Goal: Information Seeking & Learning: Learn about a topic

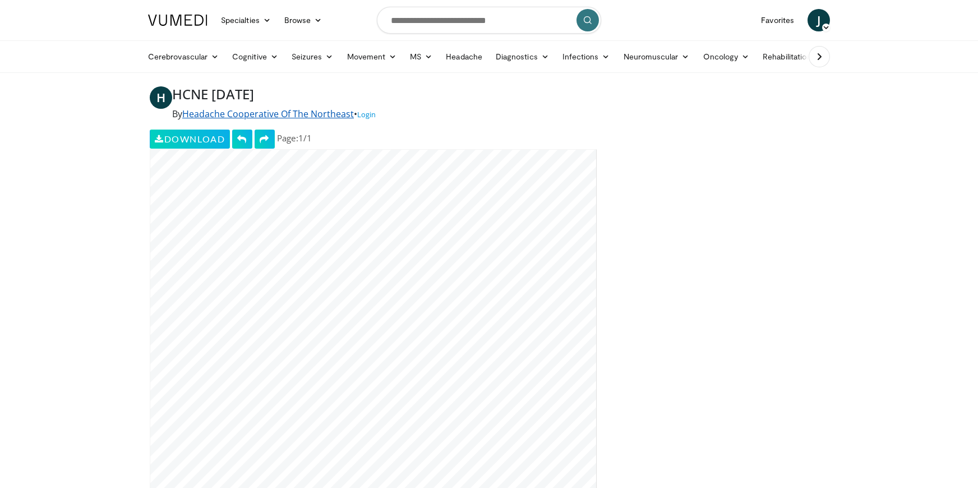
click at [310, 118] on link "Headache Cooperative Of The Northeast" at bounding box center [268, 114] width 172 height 12
click at [282, 114] on link "Headache Cooperative Of The Northeast" at bounding box center [268, 114] width 172 height 12
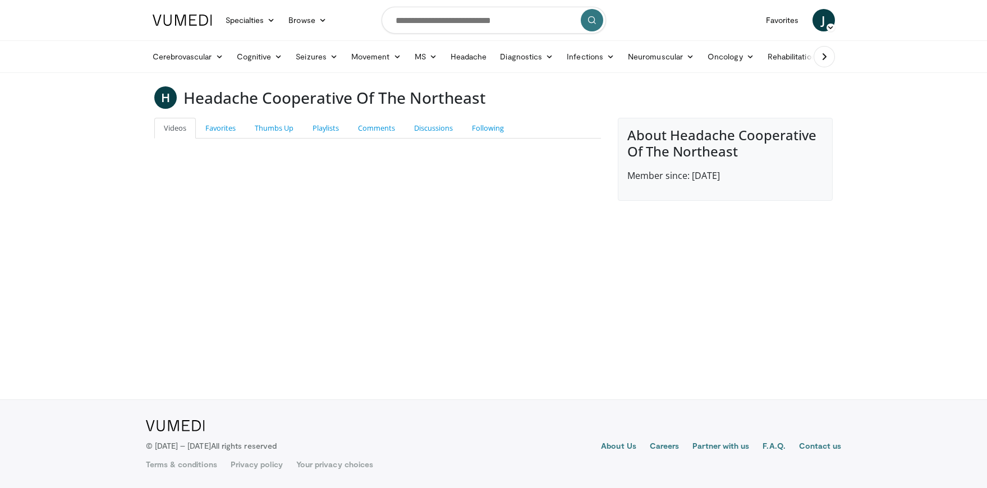
drag, startPoint x: 0, startPoint y: 0, endPoint x: 264, endPoint y: 109, distance: 285.7
click at [264, 109] on main "H Headache Cooperative Of The Northeast Videos Favorites Thumbs Up Playlists Co…" at bounding box center [493, 143] width 695 height 114
click at [481, 27] on input "Search topics, interventions" at bounding box center [493, 20] width 224 height 27
type input "**********"
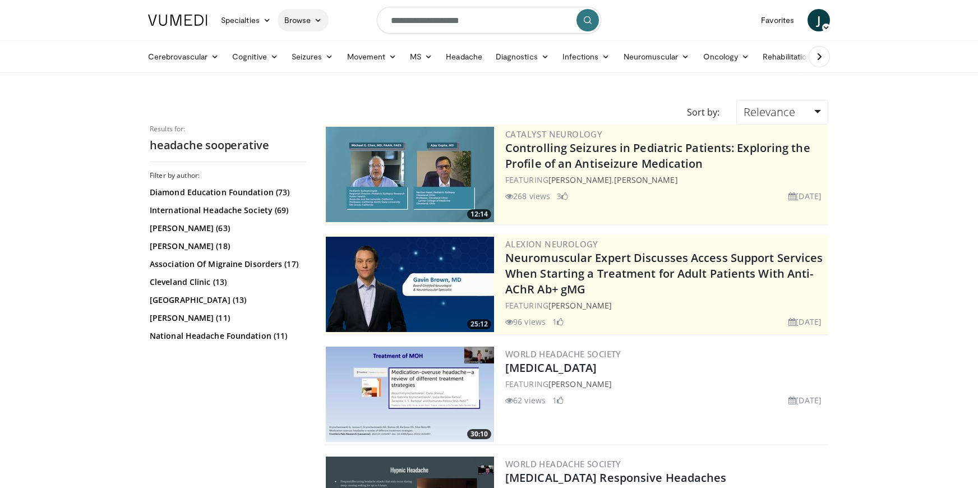
click at [289, 20] on link "Browse" at bounding box center [304, 20] width 52 height 22
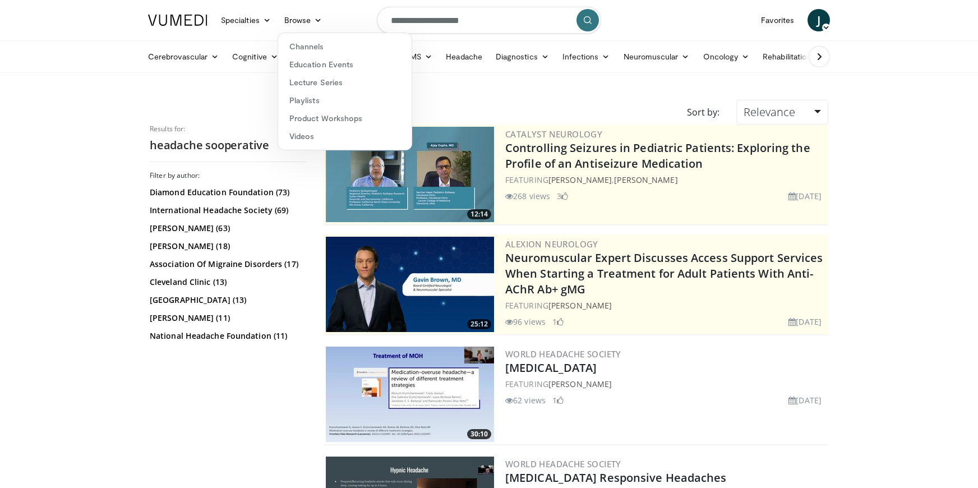
click at [302, 36] on div "Channels Education Events Lecture Series Playlists Product Workshops Videos" at bounding box center [345, 92] width 135 height 118
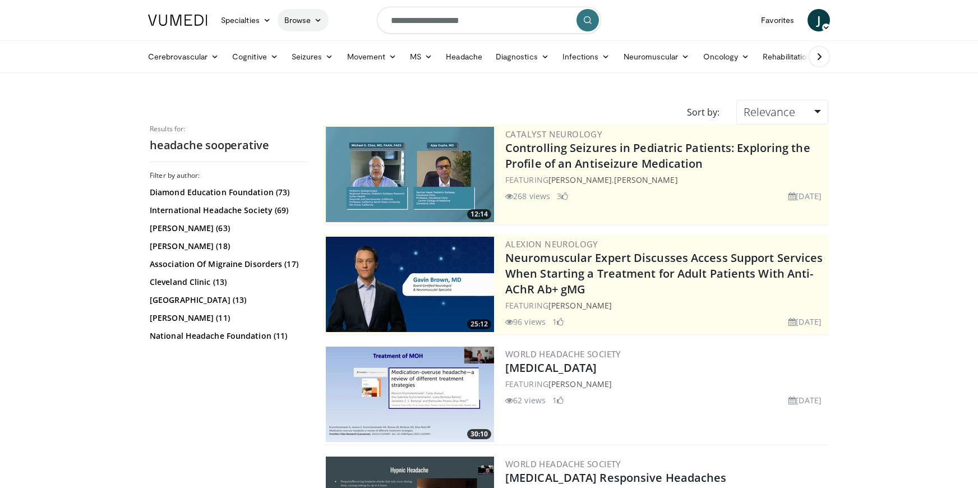
click at [295, 16] on link "Browse" at bounding box center [304, 20] width 52 height 22
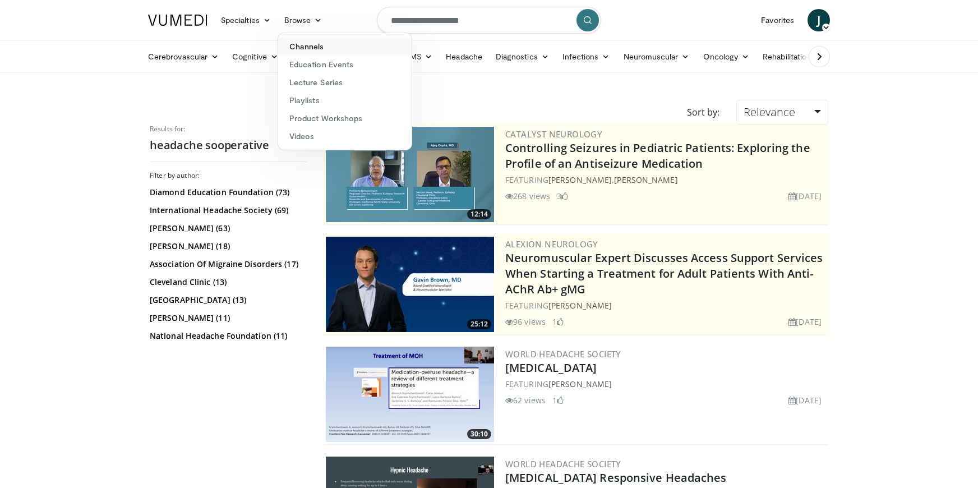
click at [302, 42] on link "Channels" at bounding box center [344, 47] width 133 height 18
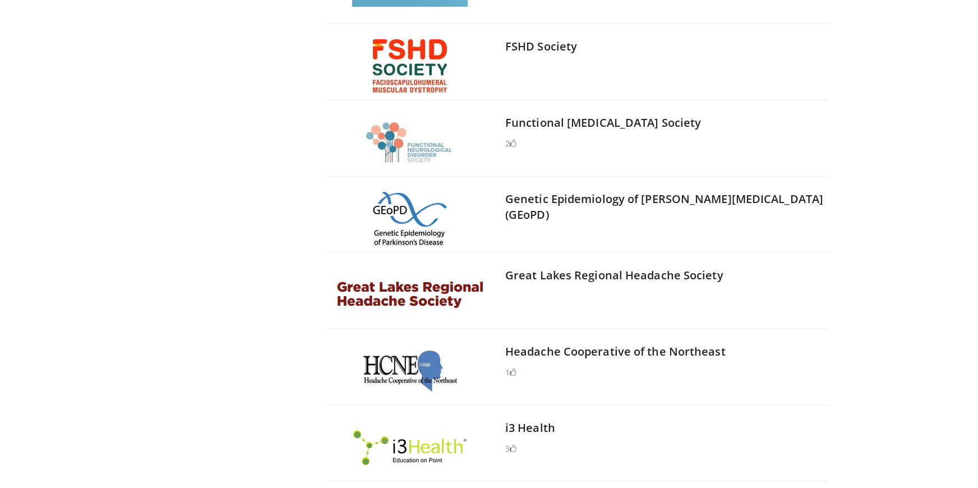
scroll to position [10194, 0]
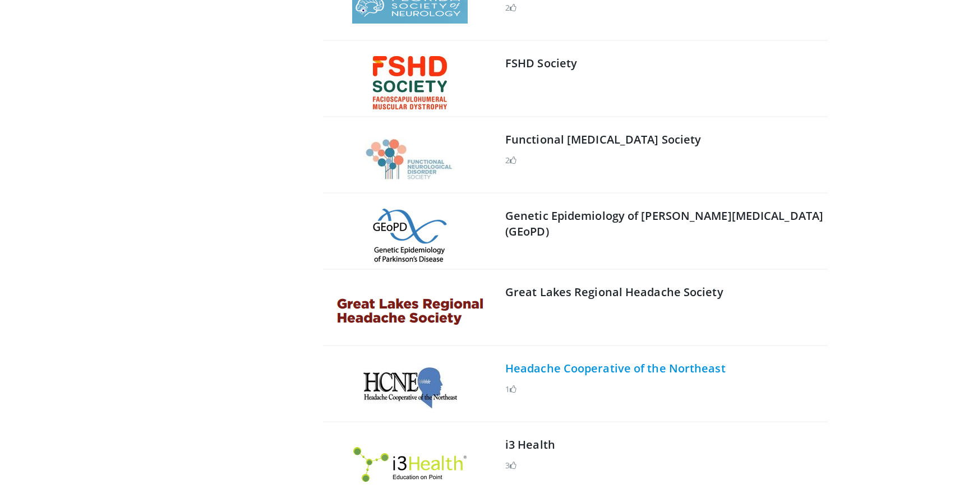
click at [671, 374] on link "Headache Cooperative of the Northeast" at bounding box center [615, 368] width 220 height 15
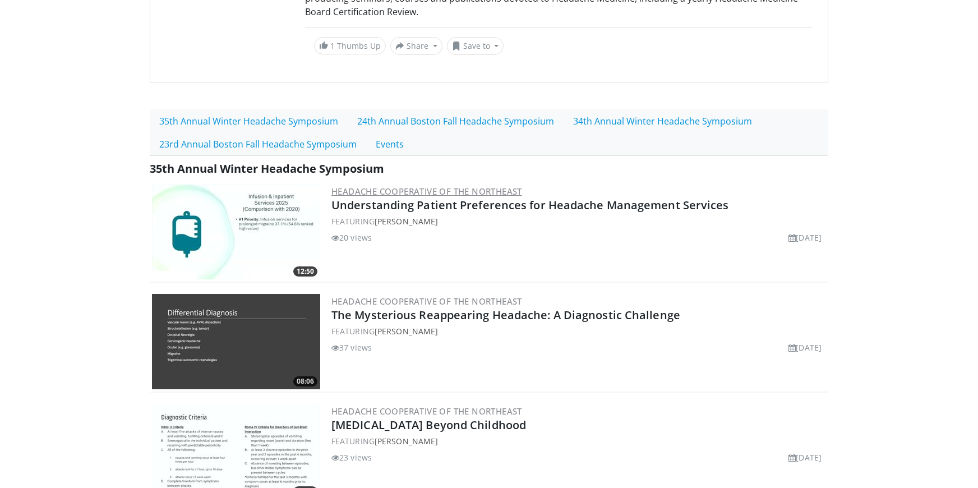
scroll to position [202, 0]
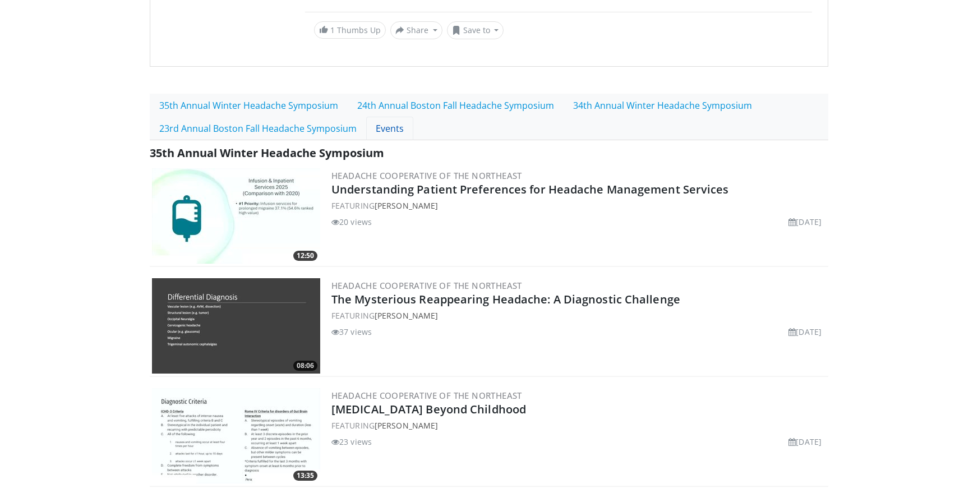
click at [384, 132] on link "Events" at bounding box center [389, 129] width 47 height 24
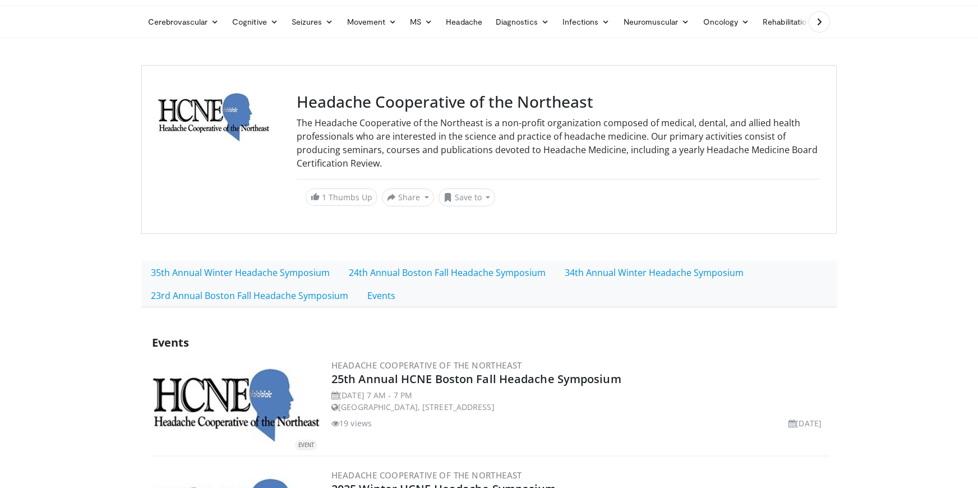
scroll to position [90, 0]
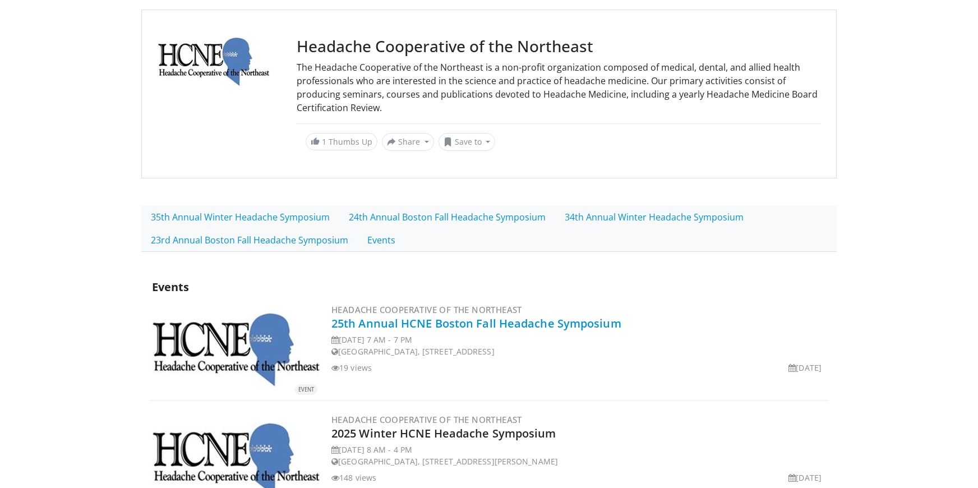
click at [440, 326] on link "25th Annual HCNE Boston Fall Headache Symposium" at bounding box center [476, 323] width 290 height 15
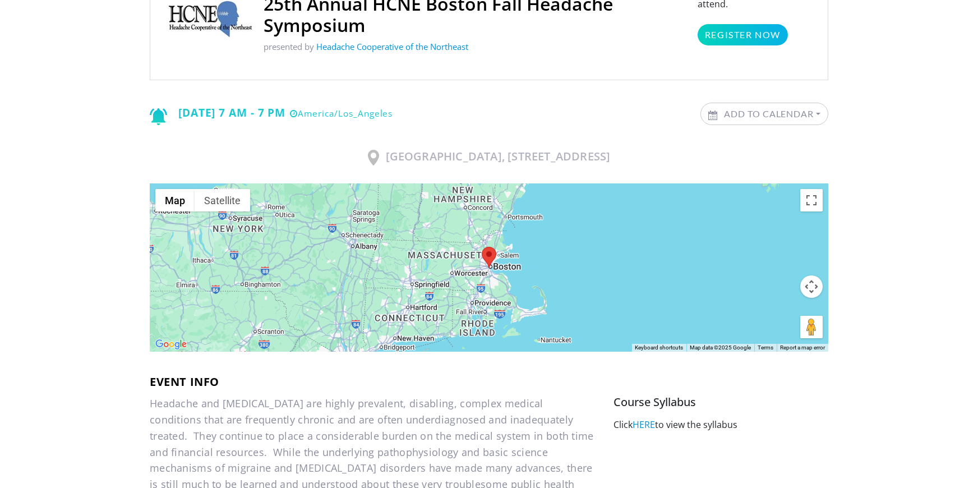
scroll to position [196, 0]
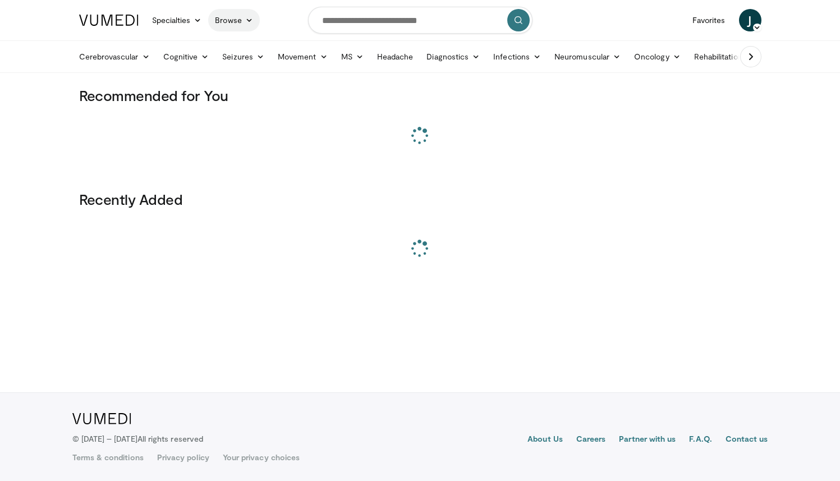
click at [243, 29] on link "Browse" at bounding box center [234, 20] width 52 height 22
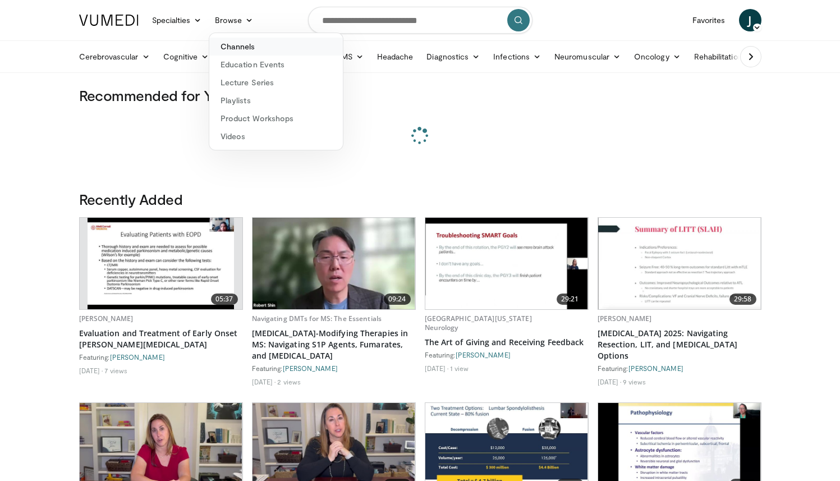
click at [256, 46] on link "Channels" at bounding box center [275, 47] width 133 height 18
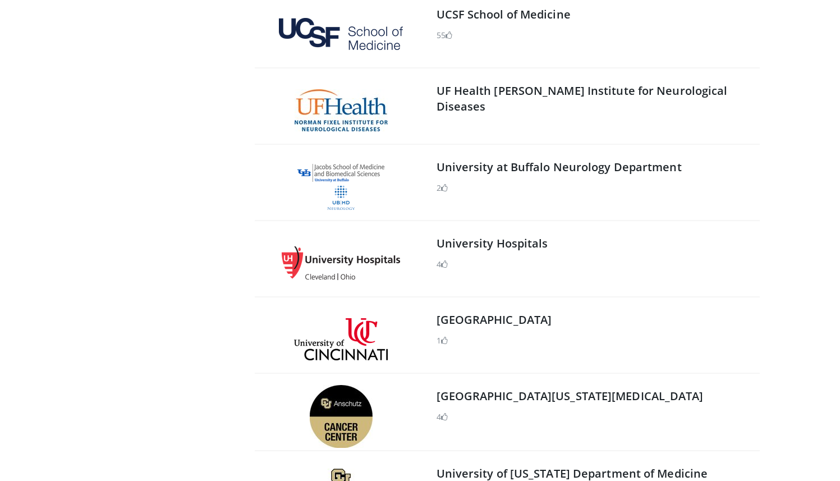
scroll to position [4696, 0]
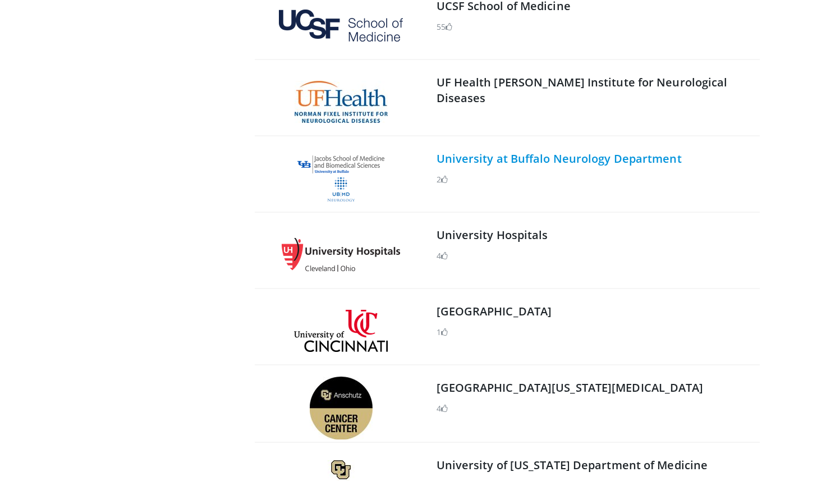
drag, startPoint x: 622, startPoint y: 169, endPoint x: 619, endPoint y: 164, distance: 5.8
click at [621, 169] on div "2" at bounding box center [596, 177] width 321 height 16
click at [619, 164] on link "University at Buffalo Neurology Department" at bounding box center [558, 158] width 245 height 15
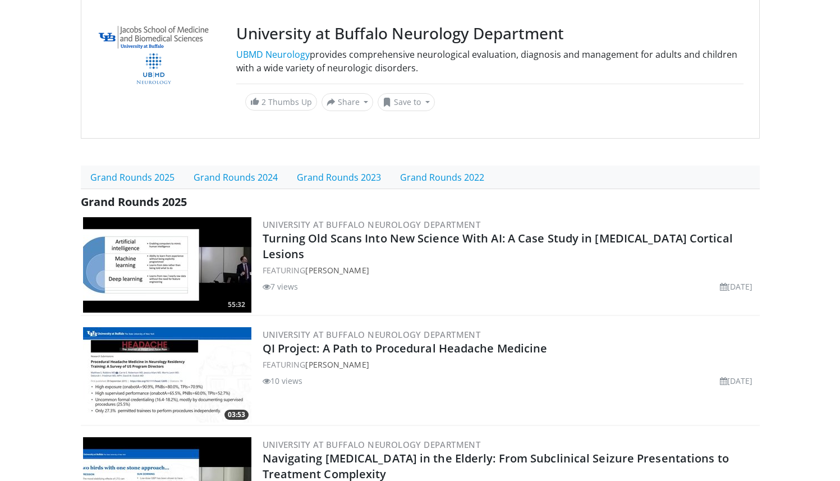
scroll to position [116, 0]
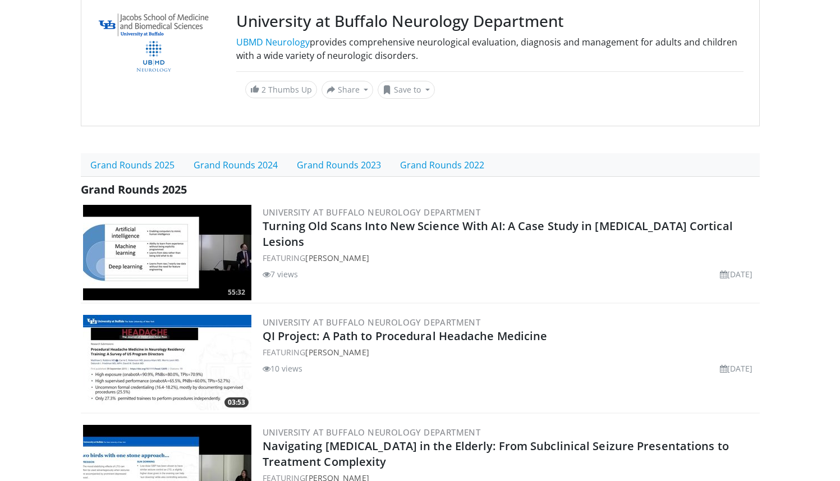
click at [317, 26] on h3 "University at Buffalo Neurology Department" at bounding box center [489, 21] width 507 height 19
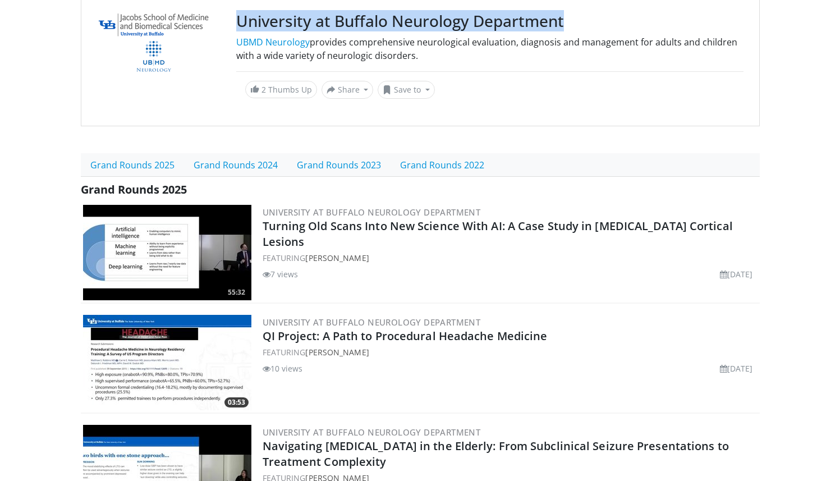
click at [317, 26] on h3 "University at Buffalo Neurology Department" at bounding box center [489, 21] width 507 height 19
copy div "University at Buffalo Neurology Department"
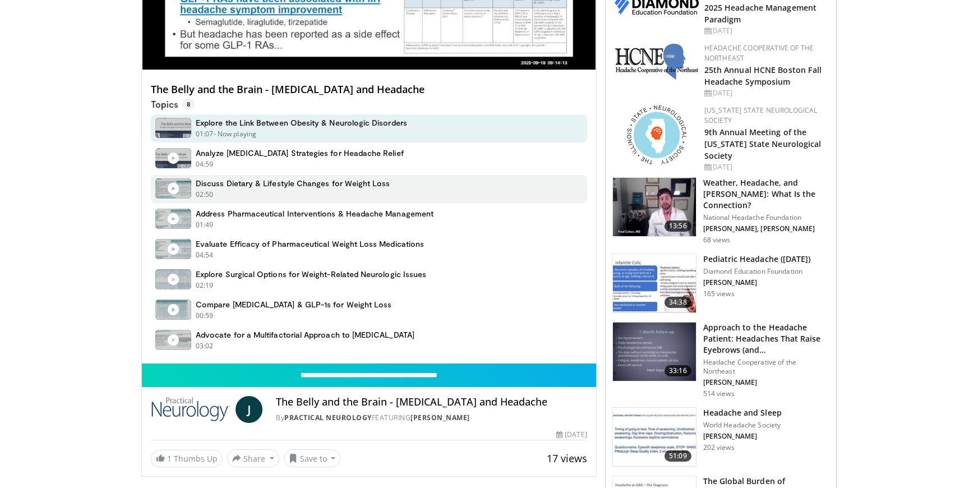
scroll to position [273, 0]
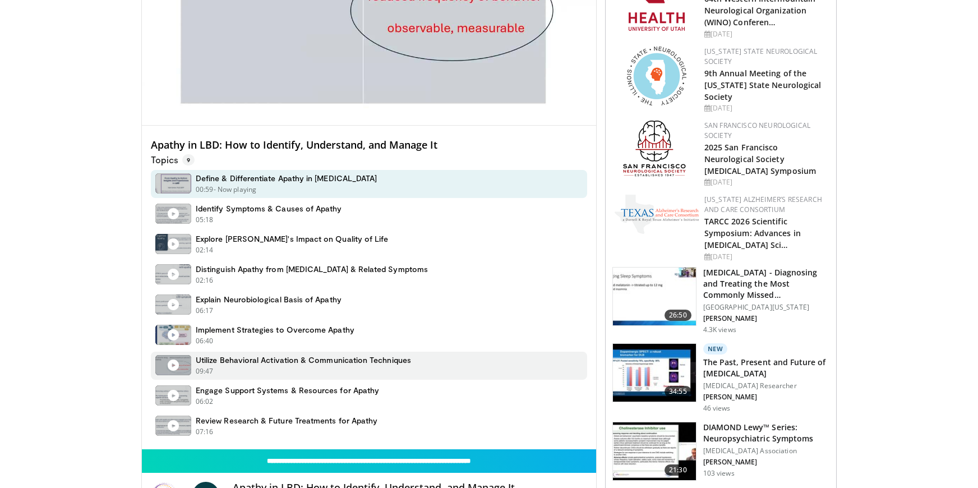
scroll to position [504, 0]
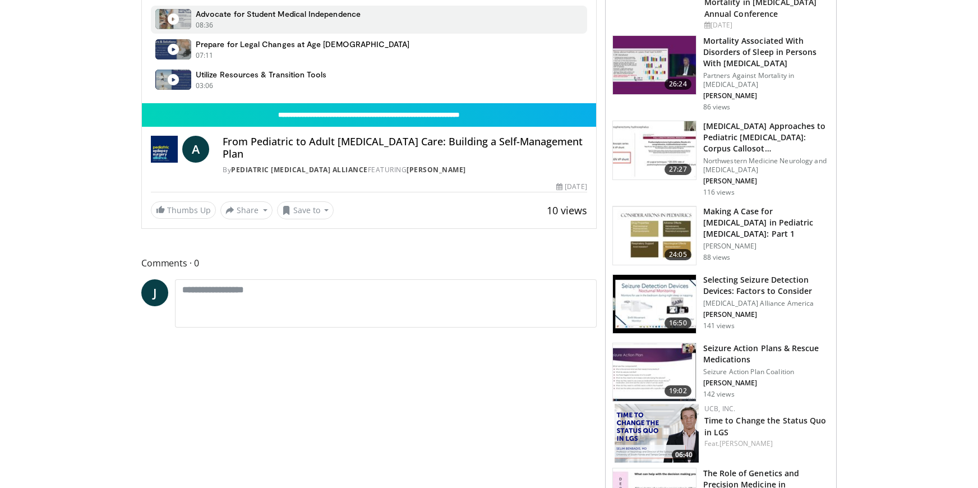
scroll to position [568, 0]
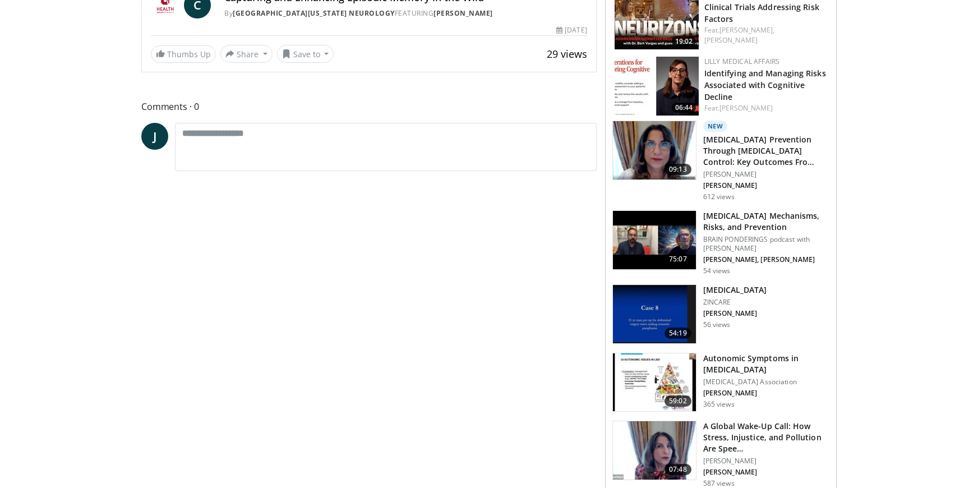
scroll to position [702, 0]
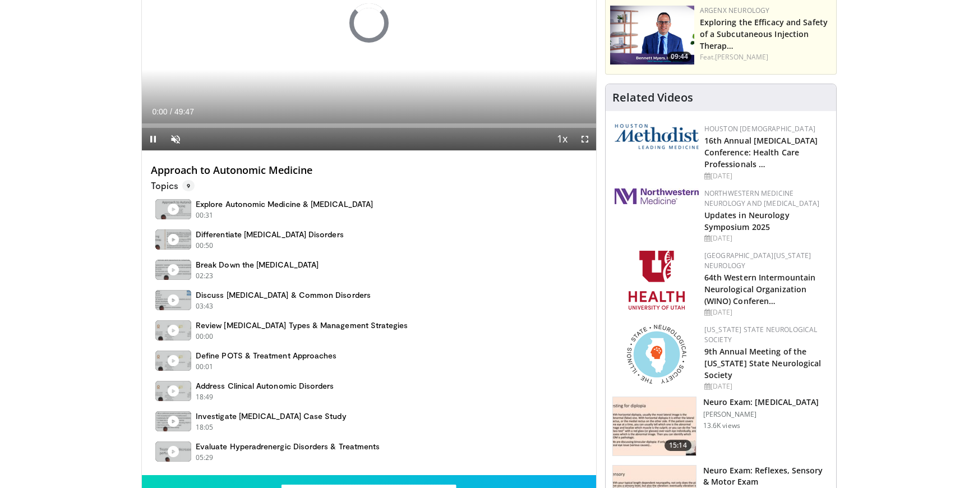
scroll to position [380, 0]
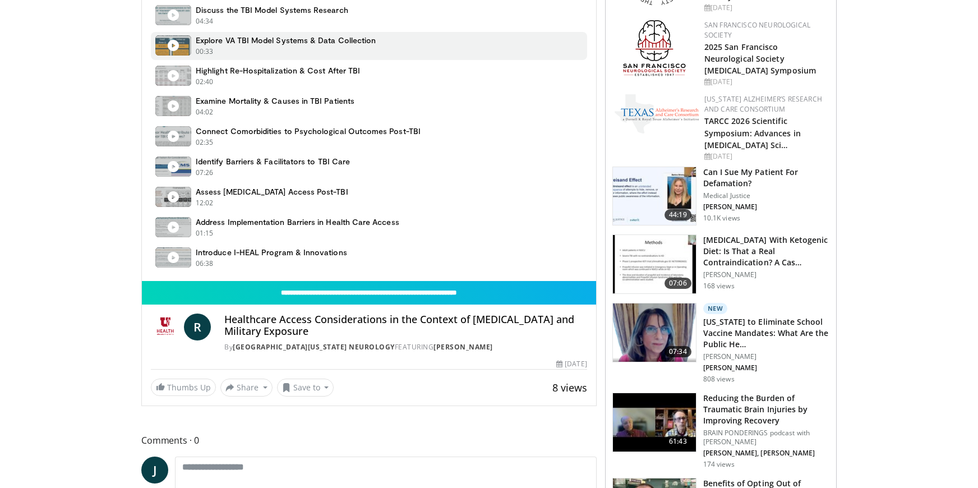
scroll to position [398, 0]
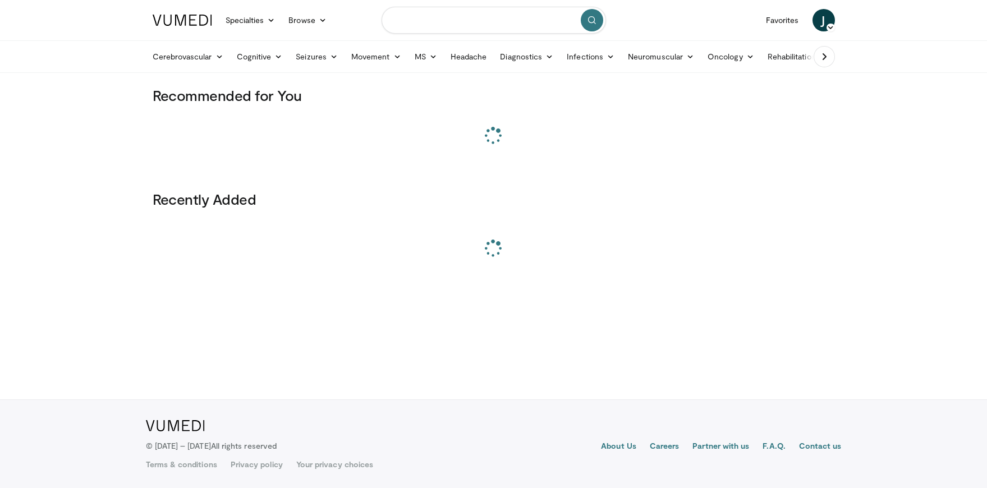
click at [531, 19] on input "Search topics, interventions" at bounding box center [493, 20] width 224 height 27
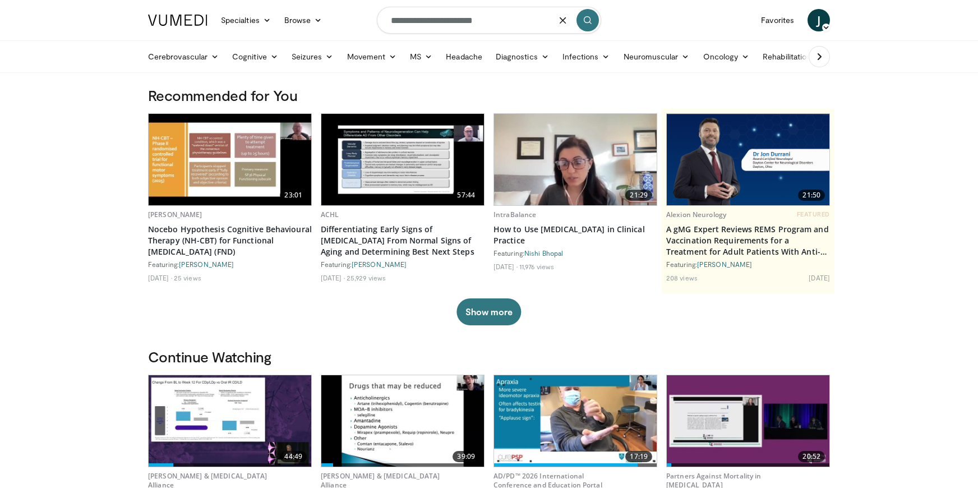
type input "**********"
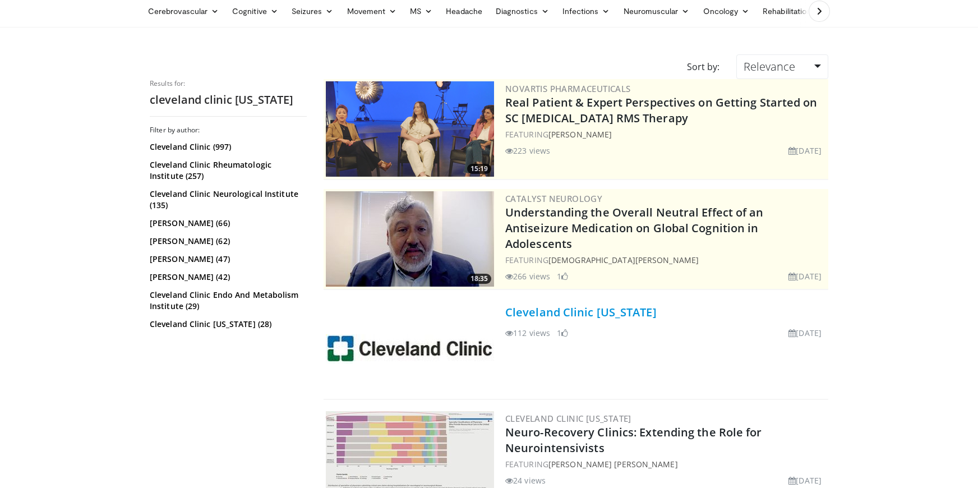
scroll to position [97, 0]
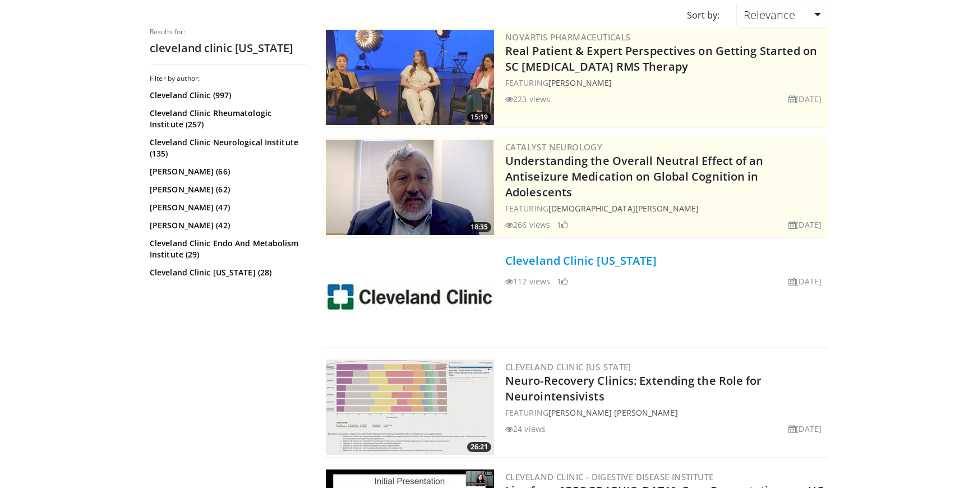
click at [586, 264] on link "Cleveland Clinic [US_STATE]" at bounding box center [580, 260] width 151 height 15
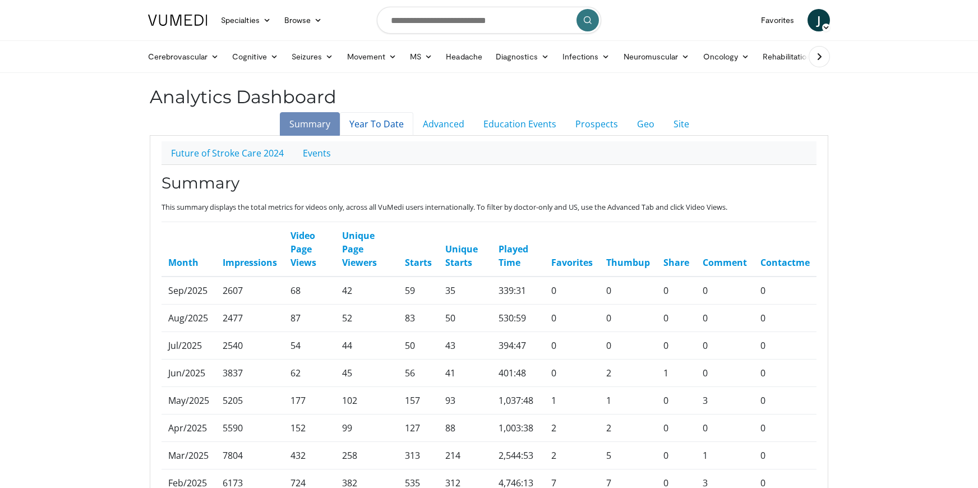
click at [374, 132] on link "Year To Date" at bounding box center [376, 124] width 73 height 24
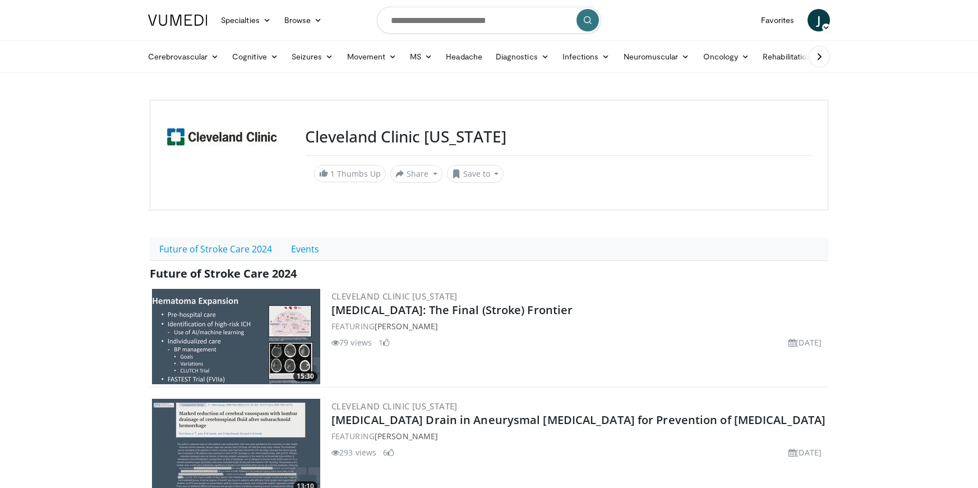
click at [256, 275] on span "Future of Stroke Care 2024" at bounding box center [223, 273] width 147 height 15
copy div "Future of Stroke Care 2024"
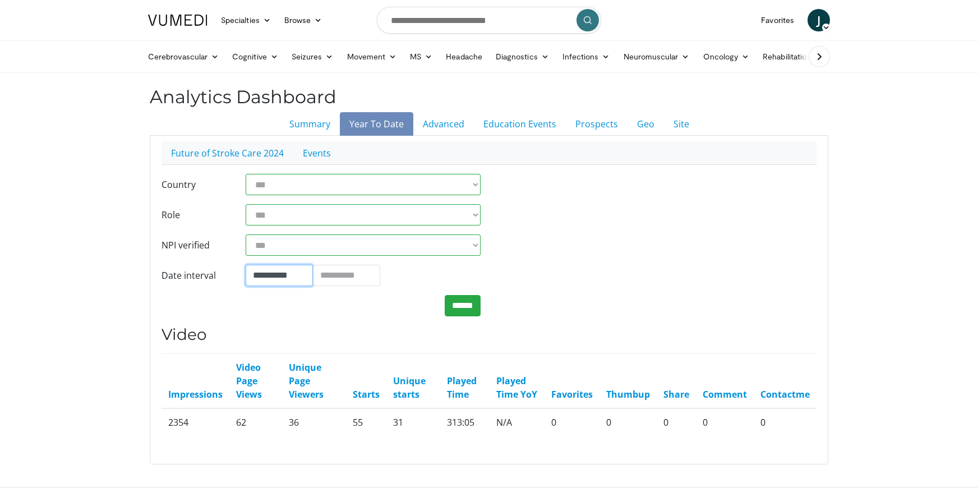
click at [284, 281] on input "**********" at bounding box center [279, 275] width 67 height 21
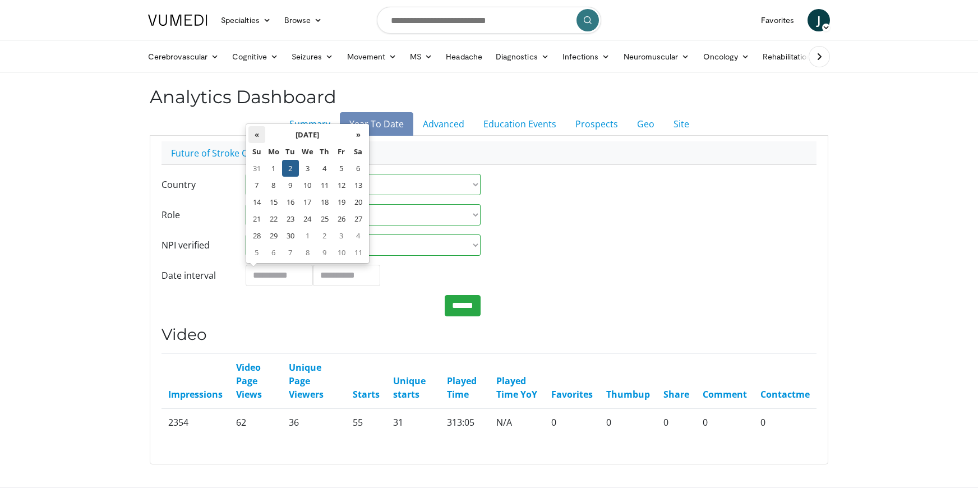
click at [255, 136] on th "«" at bounding box center [256, 134] width 17 height 17
click at [261, 137] on th "«" at bounding box center [256, 134] width 17 height 17
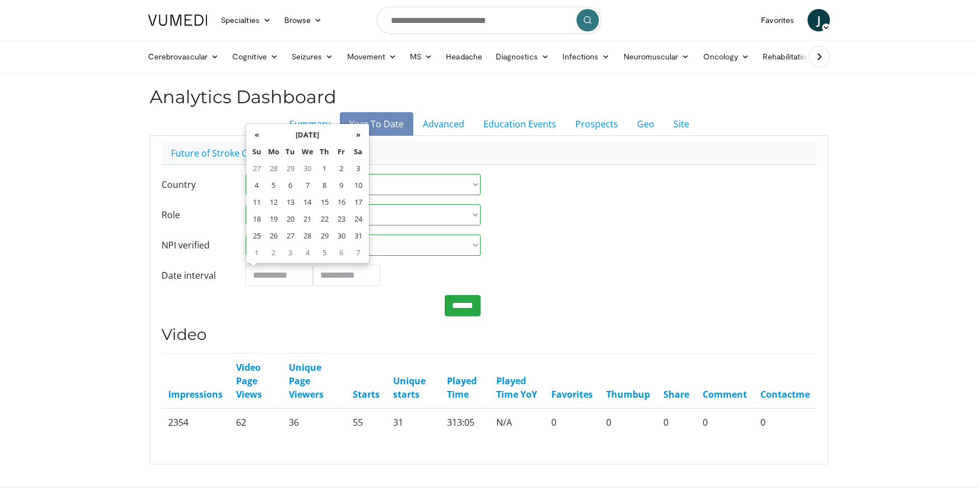
click at [261, 137] on th "«" at bounding box center [256, 134] width 17 height 17
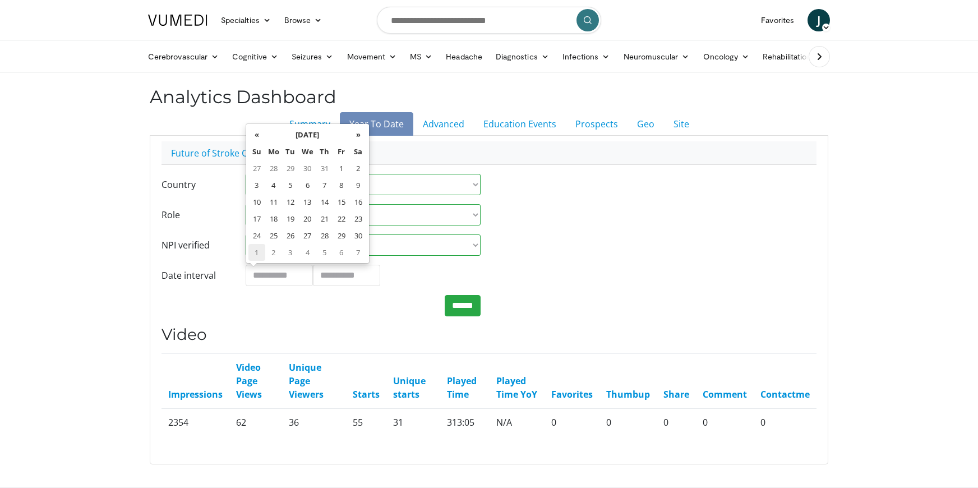
click at [256, 249] on td "1" at bounding box center [256, 252] width 17 height 17
type input "**********"
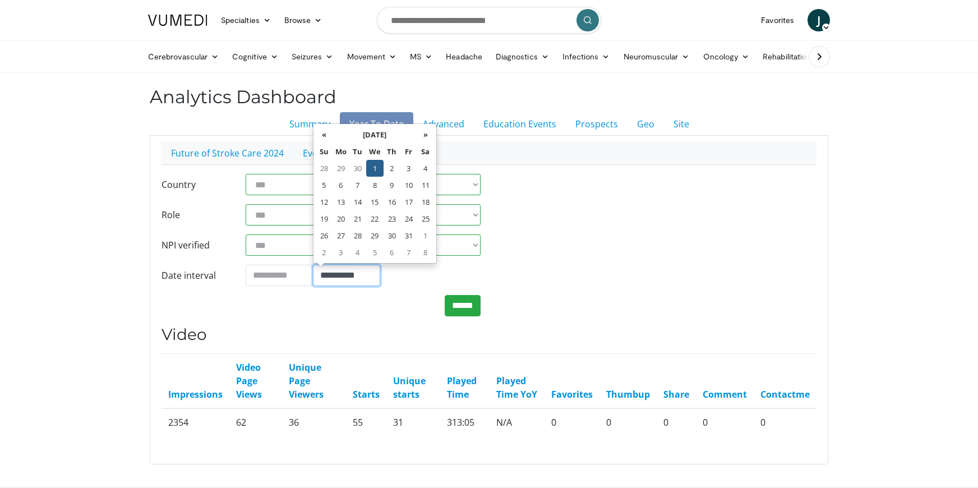
click at [363, 275] on input "**********" at bounding box center [346, 275] width 67 height 21
click at [461, 309] on input "******" at bounding box center [463, 305] width 36 height 21
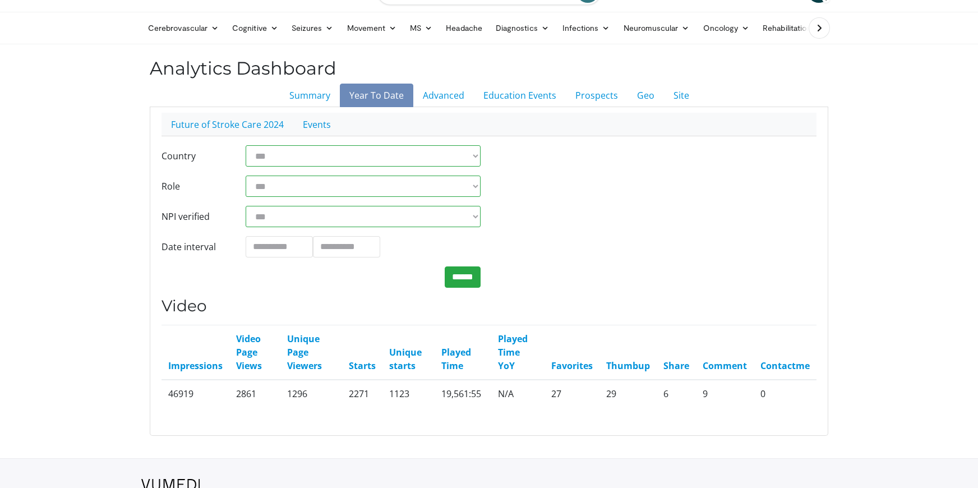
scroll to position [33, 0]
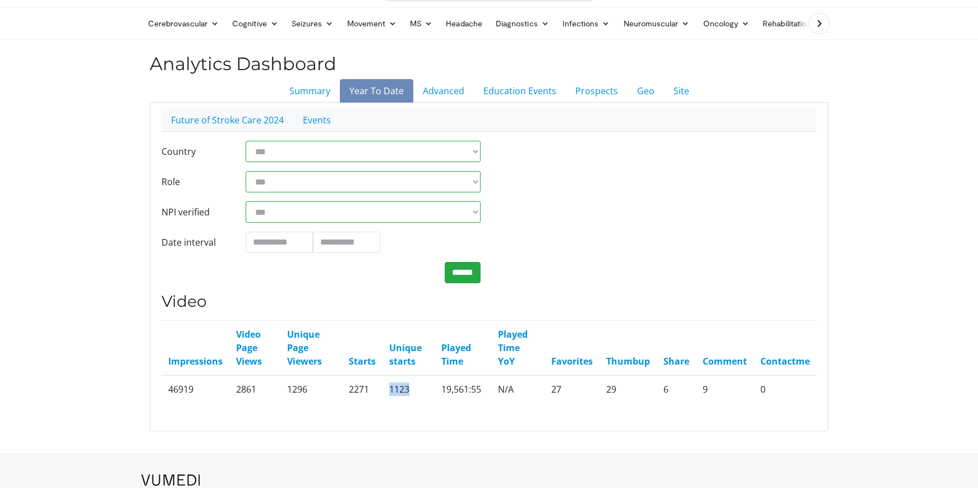
drag, startPoint x: 390, startPoint y: 389, endPoint x: 415, endPoint y: 389, distance: 25.2
click at [415, 389] on td "1123" at bounding box center [409, 388] width 53 height 27
copy td "1123"
drag, startPoint x: 468, startPoint y: 389, endPoint x: 443, endPoint y: 390, distance: 24.7
click at [443, 390] on td "19,561:55" at bounding box center [463, 388] width 57 height 27
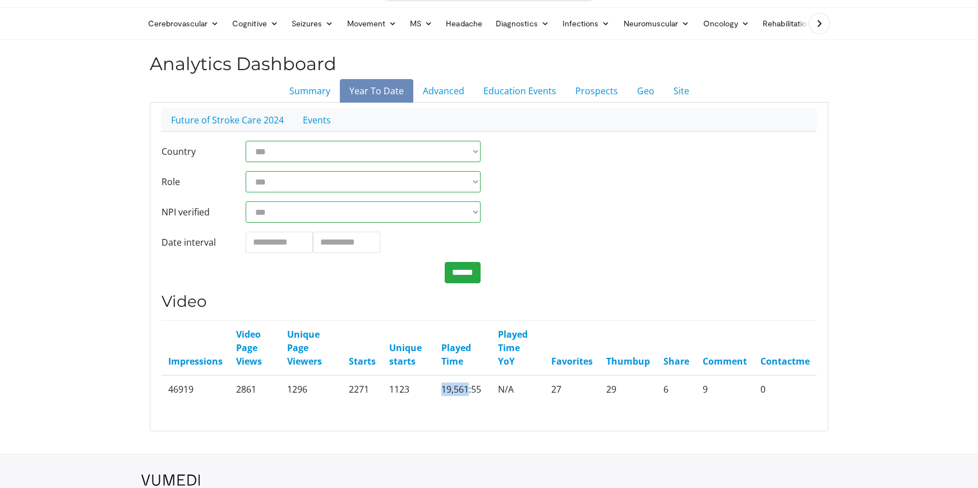
copy td "19,561"
click at [447, 100] on link "Advanced" at bounding box center [443, 91] width 61 height 24
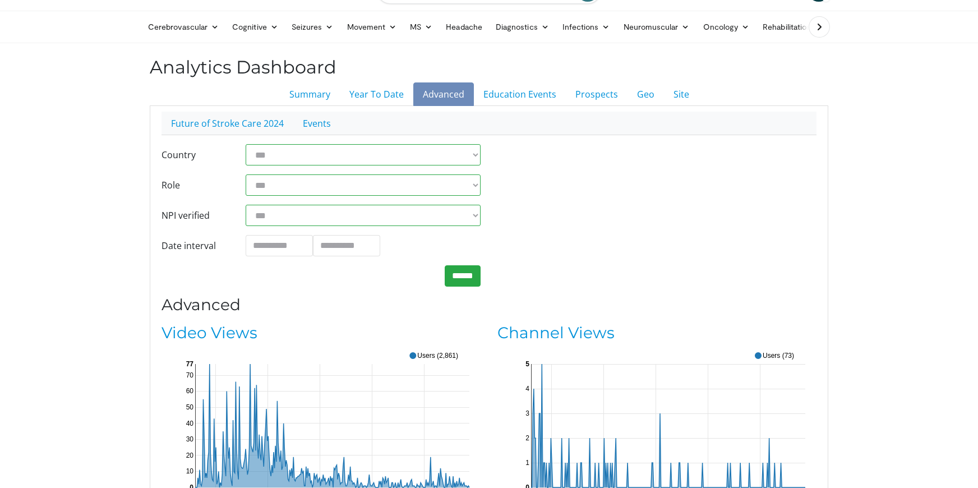
scroll to position [197, 0]
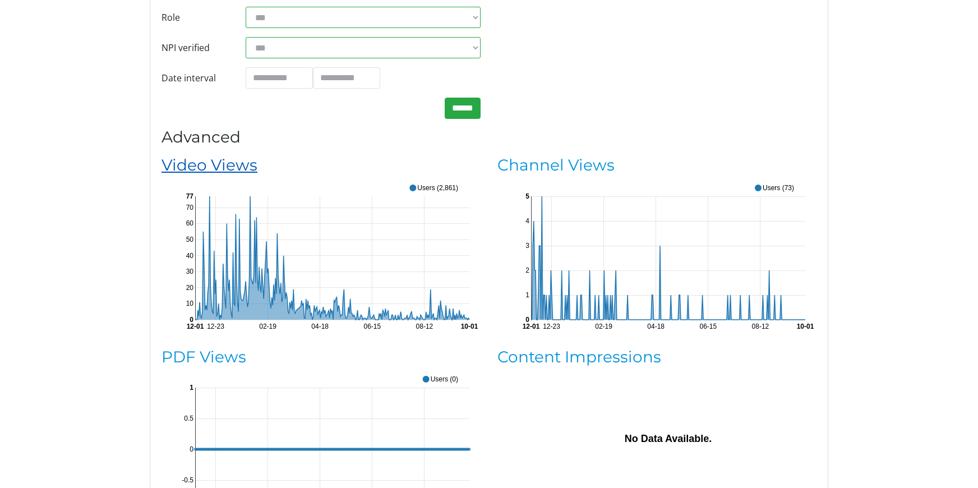
click at [178, 164] on link "Video Views" at bounding box center [210, 164] width 96 height 19
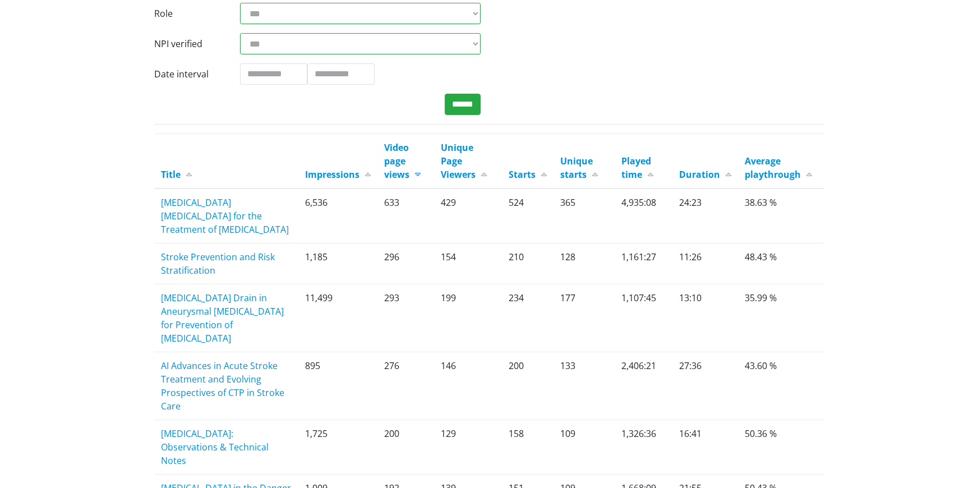
scroll to position [222, 0]
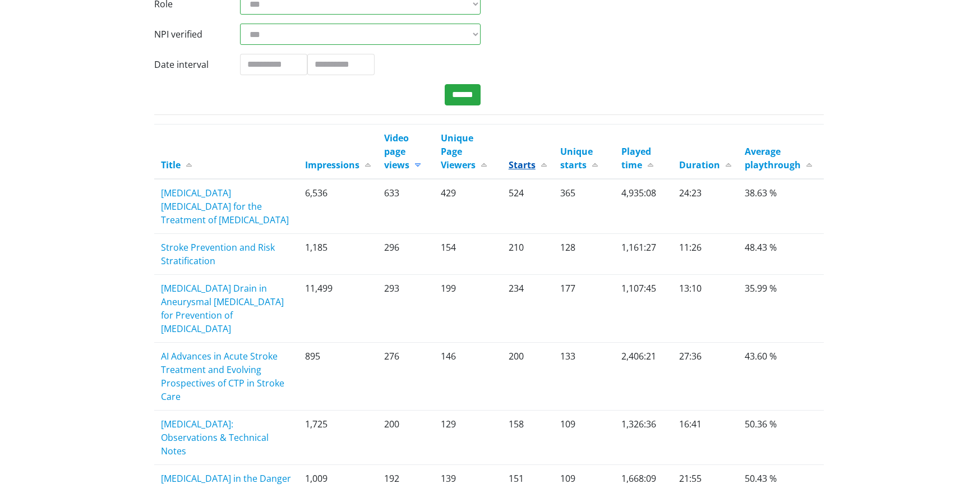
click at [526, 165] on link "Starts" at bounding box center [528, 165] width 38 height 12
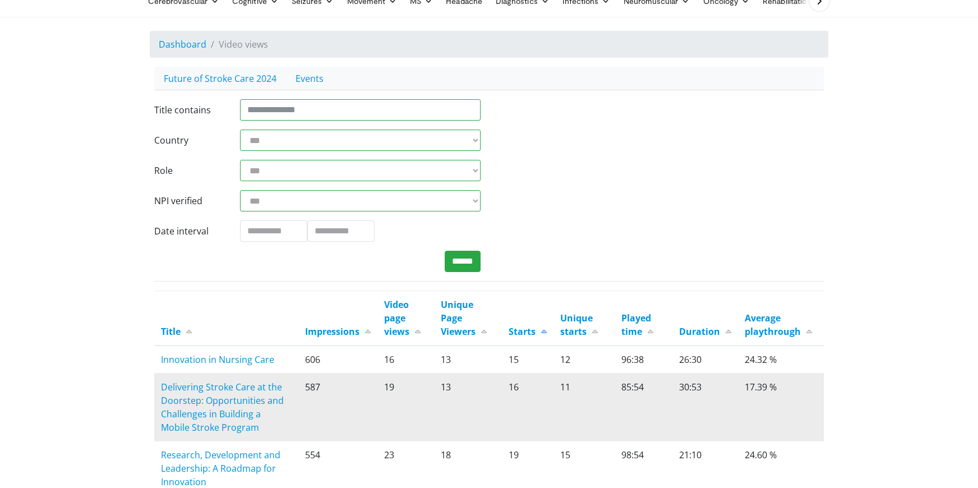
scroll to position [199, 0]
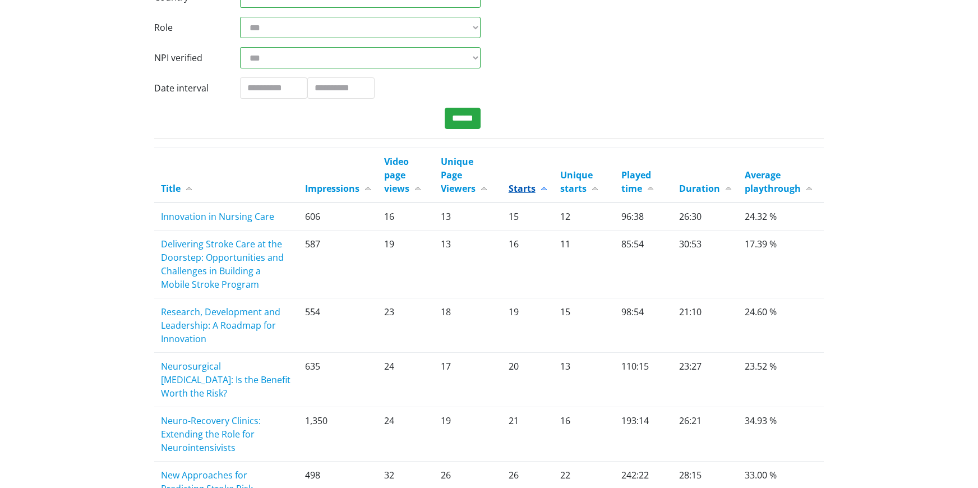
click at [526, 191] on link "Starts" at bounding box center [528, 188] width 38 height 12
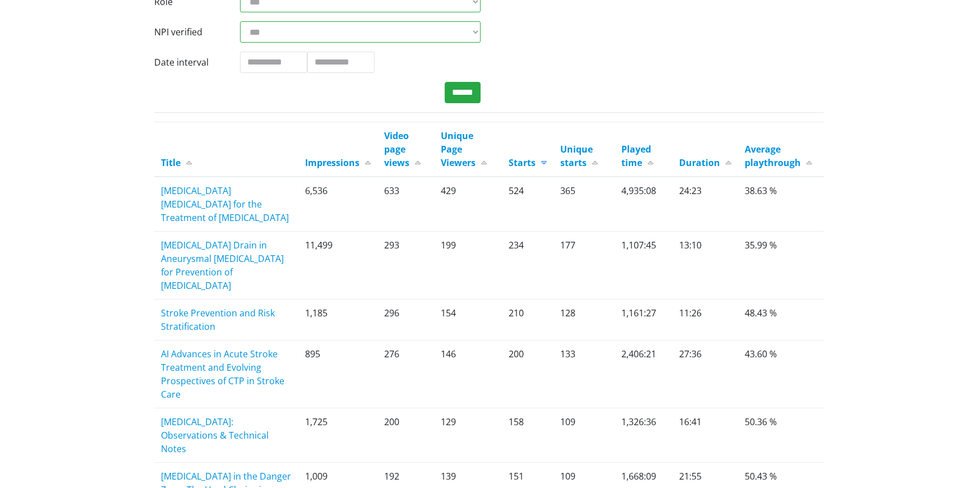
scroll to position [132, 0]
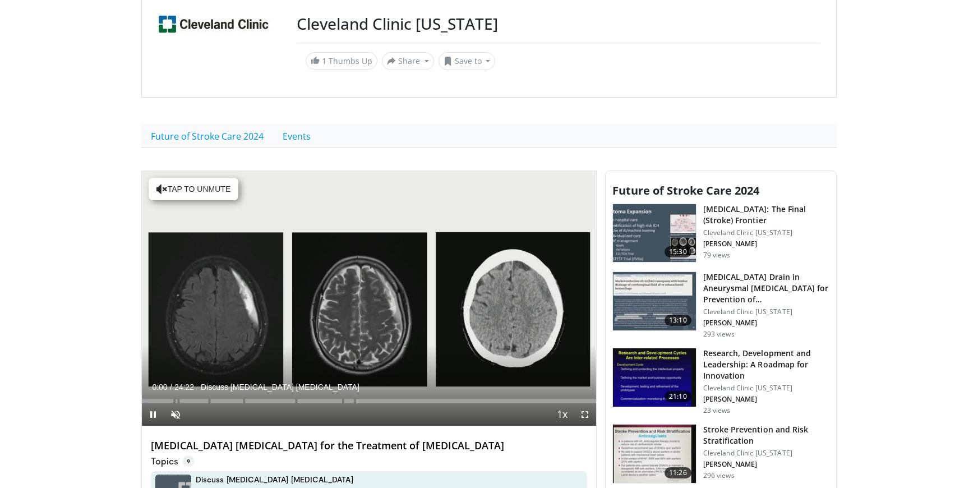
scroll to position [292, 0]
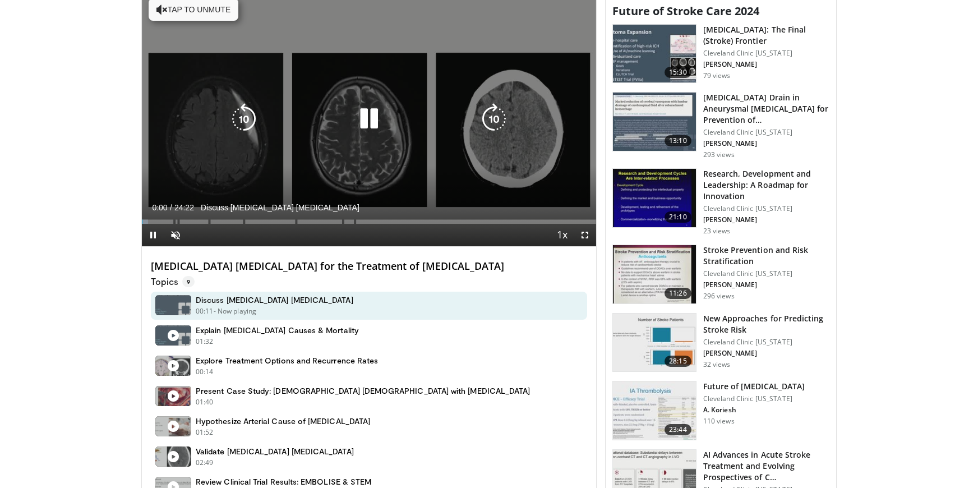
click at [315, 119] on div "Video Player" at bounding box center [369, 119] width 273 height 22
click at [362, 117] on icon "Video Player" at bounding box center [368, 118] width 31 height 31
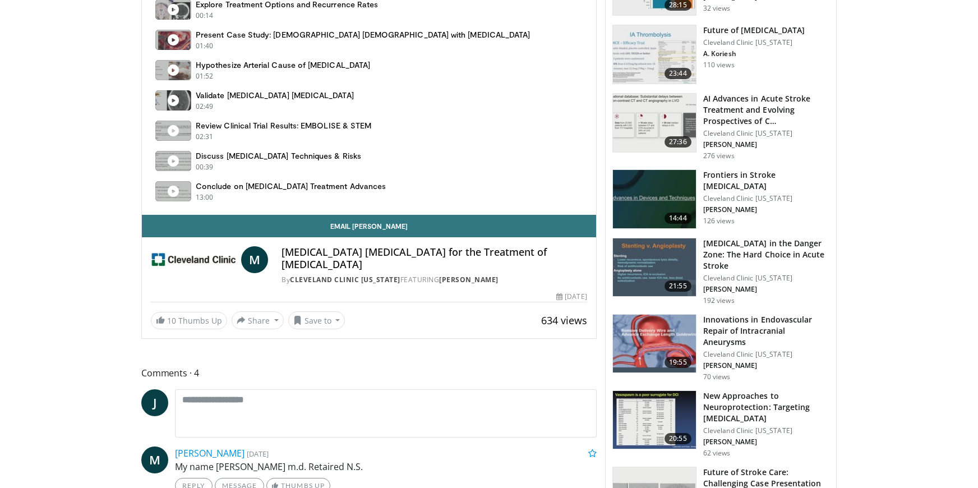
scroll to position [0, 0]
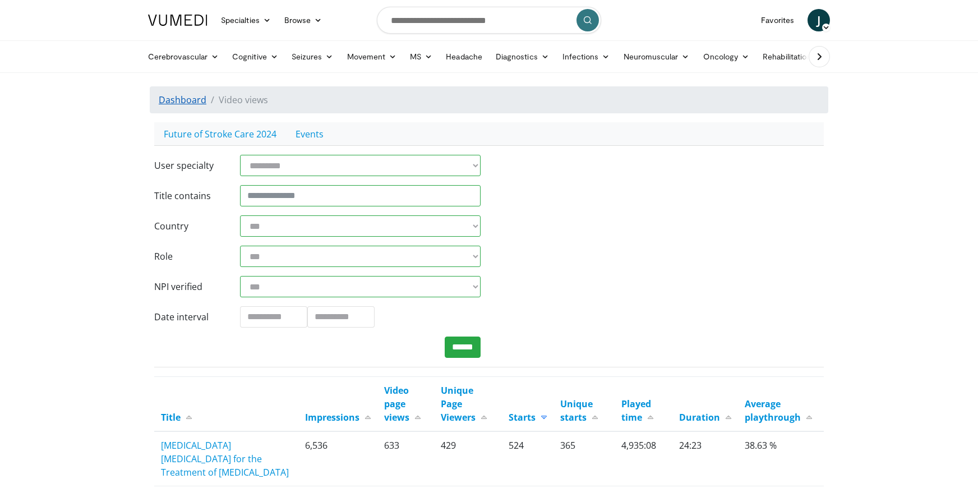
click at [168, 103] on link "Dashboard" at bounding box center [183, 100] width 48 height 12
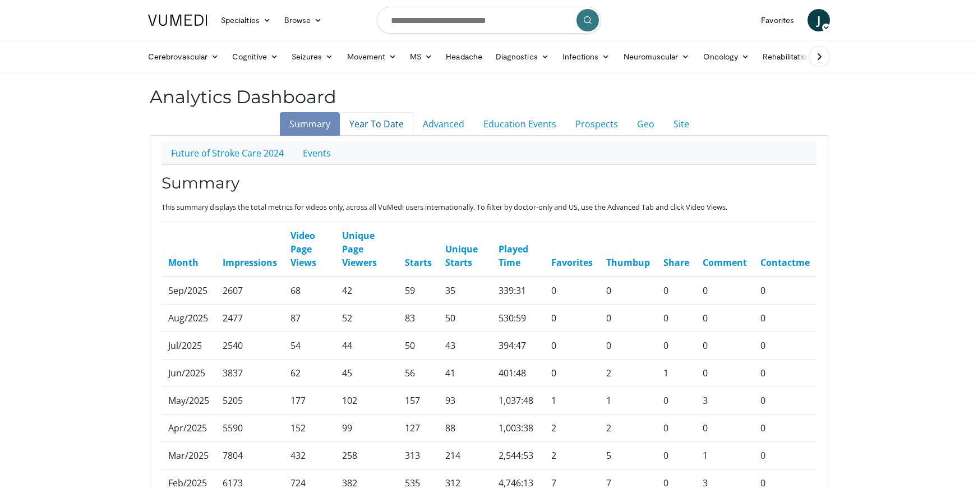
click at [376, 125] on link "Year To Date" at bounding box center [376, 124] width 73 height 24
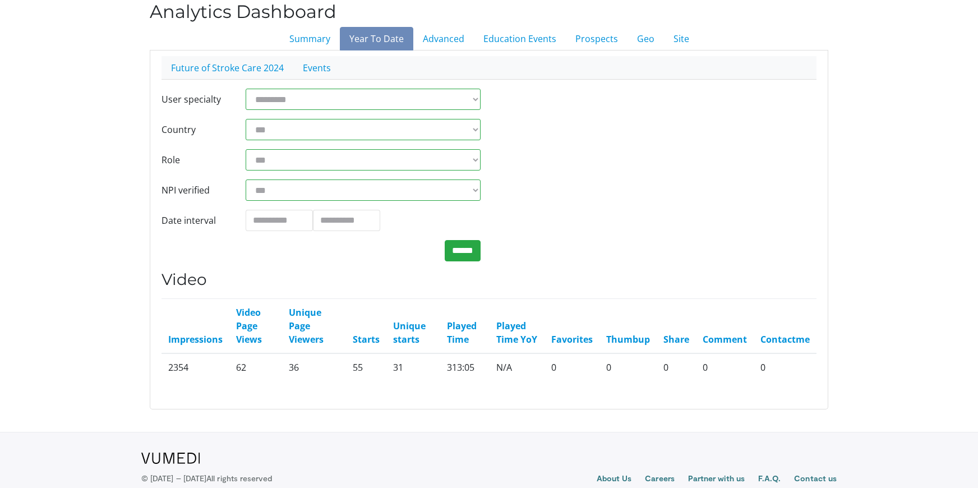
scroll to position [87, 0]
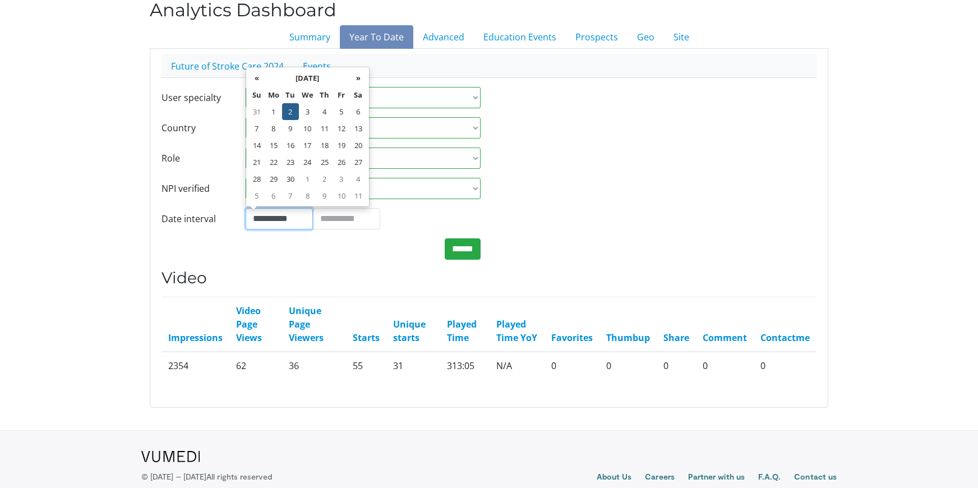
click at [264, 221] on input "**********" at bounding box center [279, 218] width 67 height 21
click at [260, 73] on th "«" at bounding box center [256, 78] width 17 height 17
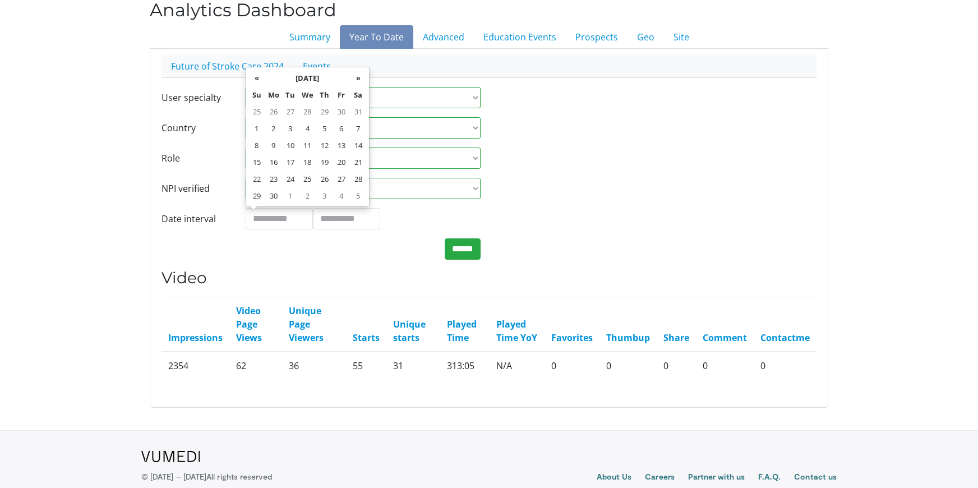
click at [260, 73] on th "«" at bounding box center [256, 78] width 17 height 17
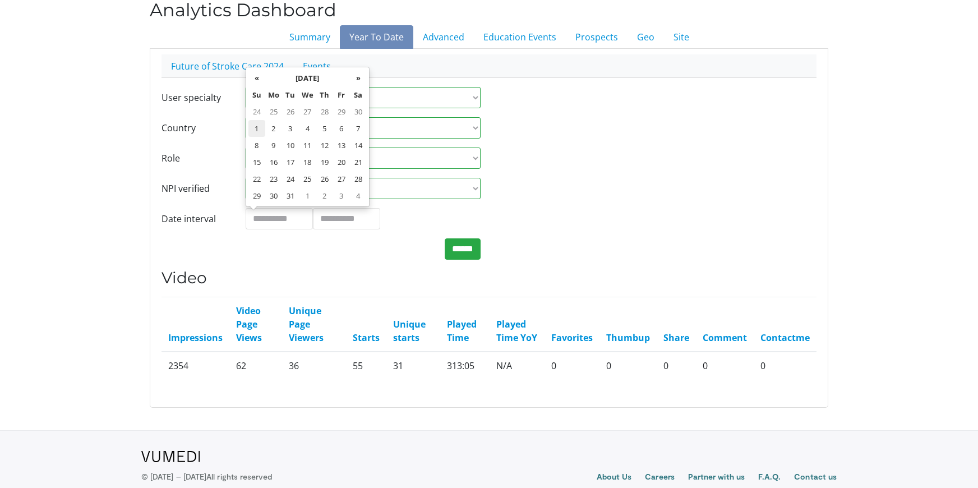
click at [257, 129] on td "1" at bounding box center [256, 128] width 17 height 17
type input "**********"
click at [457, 247] on input "******" at bounding box center [463, 248] width 36 height 21
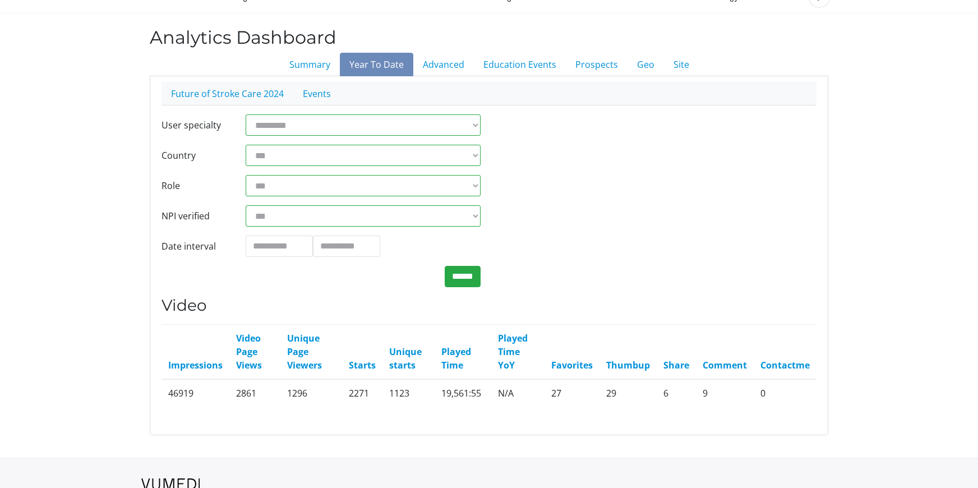
scroll to position [65, 0]
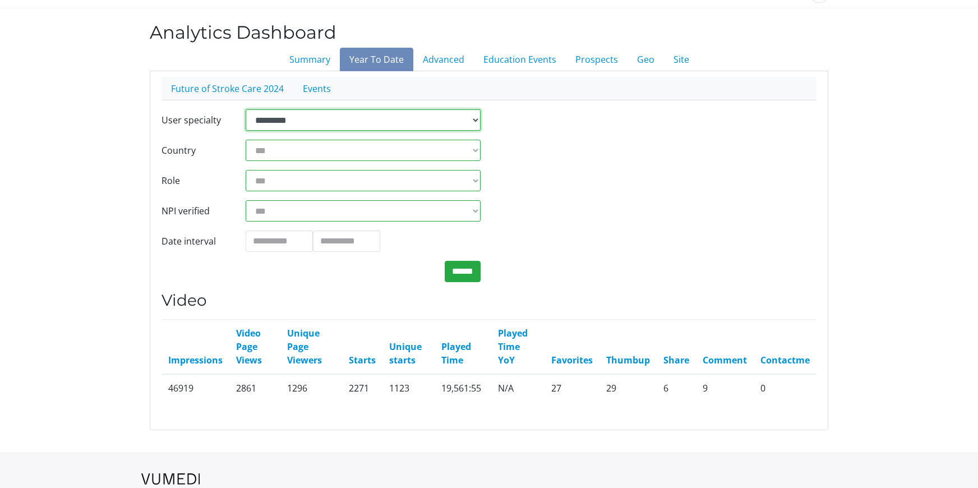
click at [351, 124] on select "**********" at bounding box center [363, 119] width 235 height 21
select select "****"
click at [246, 109] on select "**********" at bounding box center [363, 119] width 235 height 21
click at [467, 274] on input "******" at bounding box center [463, 271] width 36 height 21
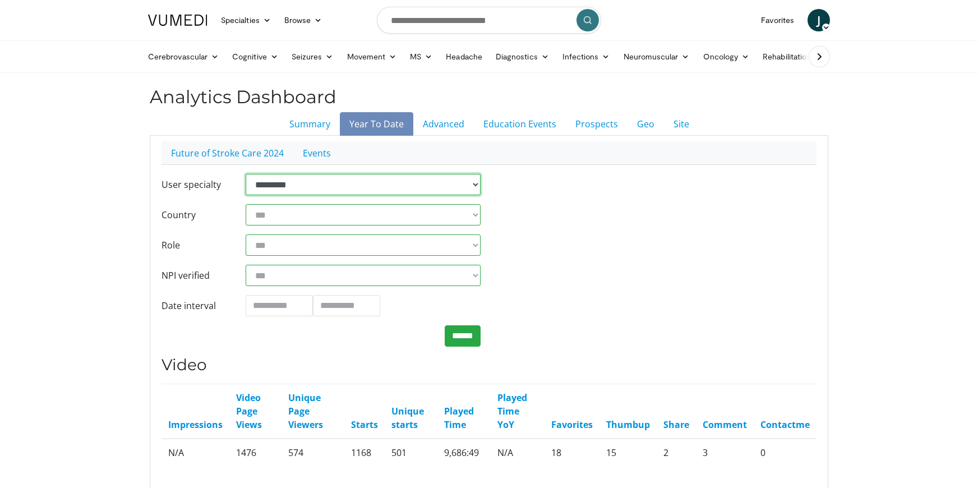
click at [378, 183] on select "**********" at bounding box center [363, 184] width 235 height 21
click at [385, 183] on select "**********" at bounding box center [363, 184] width 235 height 21
select select
click at [246, 174] on select "**********" at bounding box center [363, 184] width 235 height 21
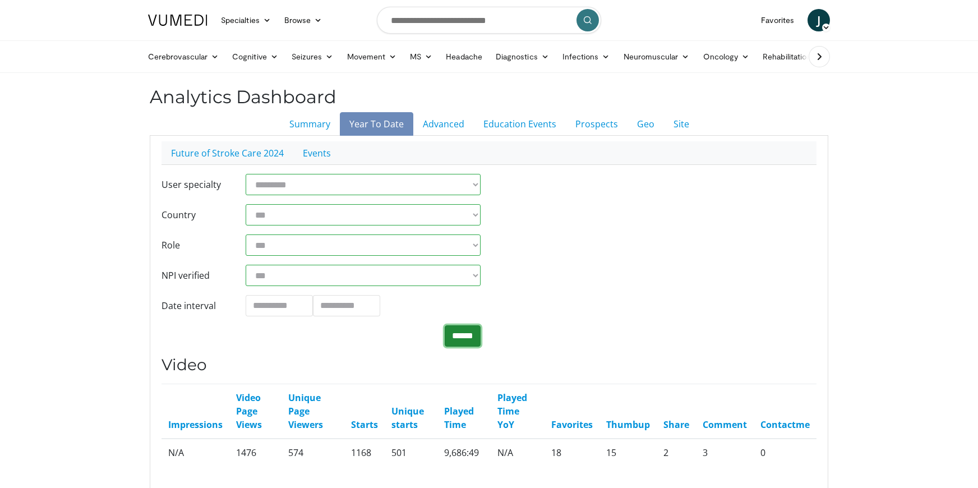
click at [467, 334] on input "******" at bounding box center [463, 335] width 36 height 21
